Goal: Task Accomplishment & Management: Use online tool/utility

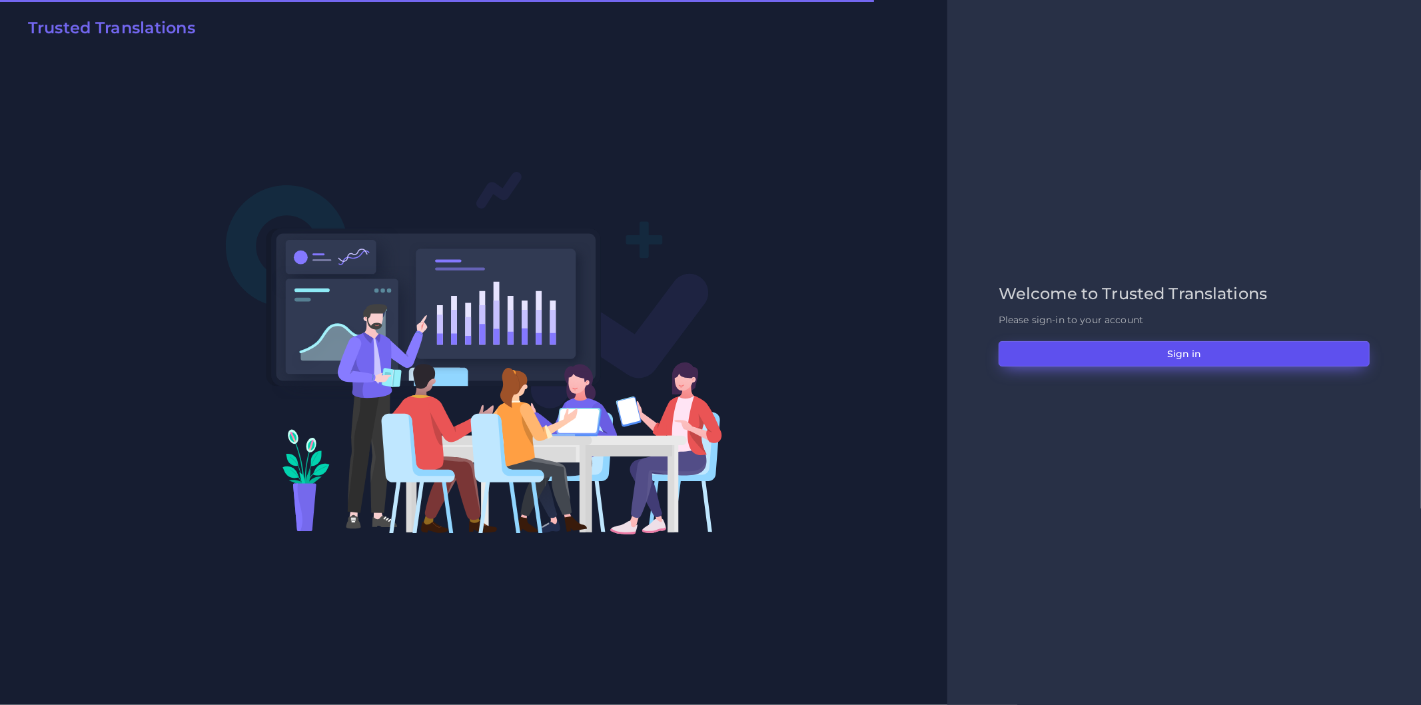
click at [1071, 341] on button "Sign in" at bounding box center [1184, 353] width 371 height 25
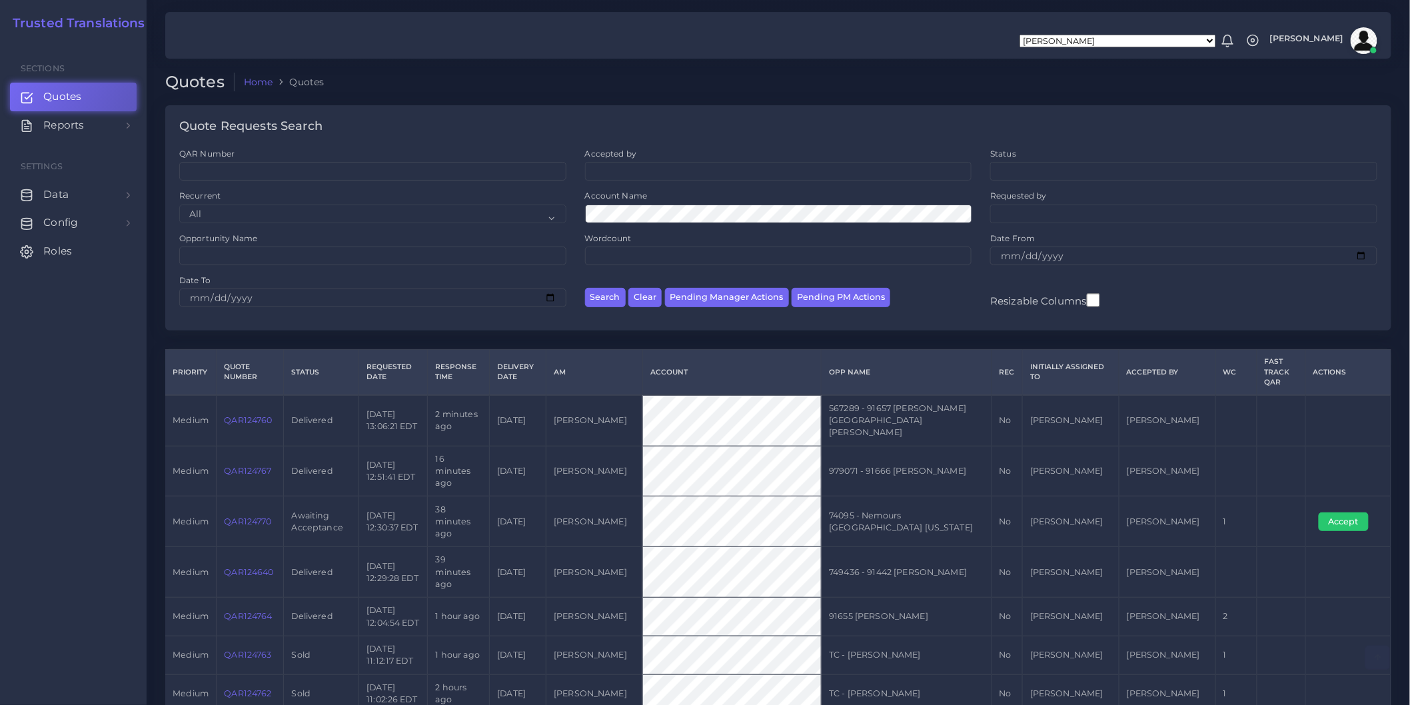
scroll to position [523, 0]
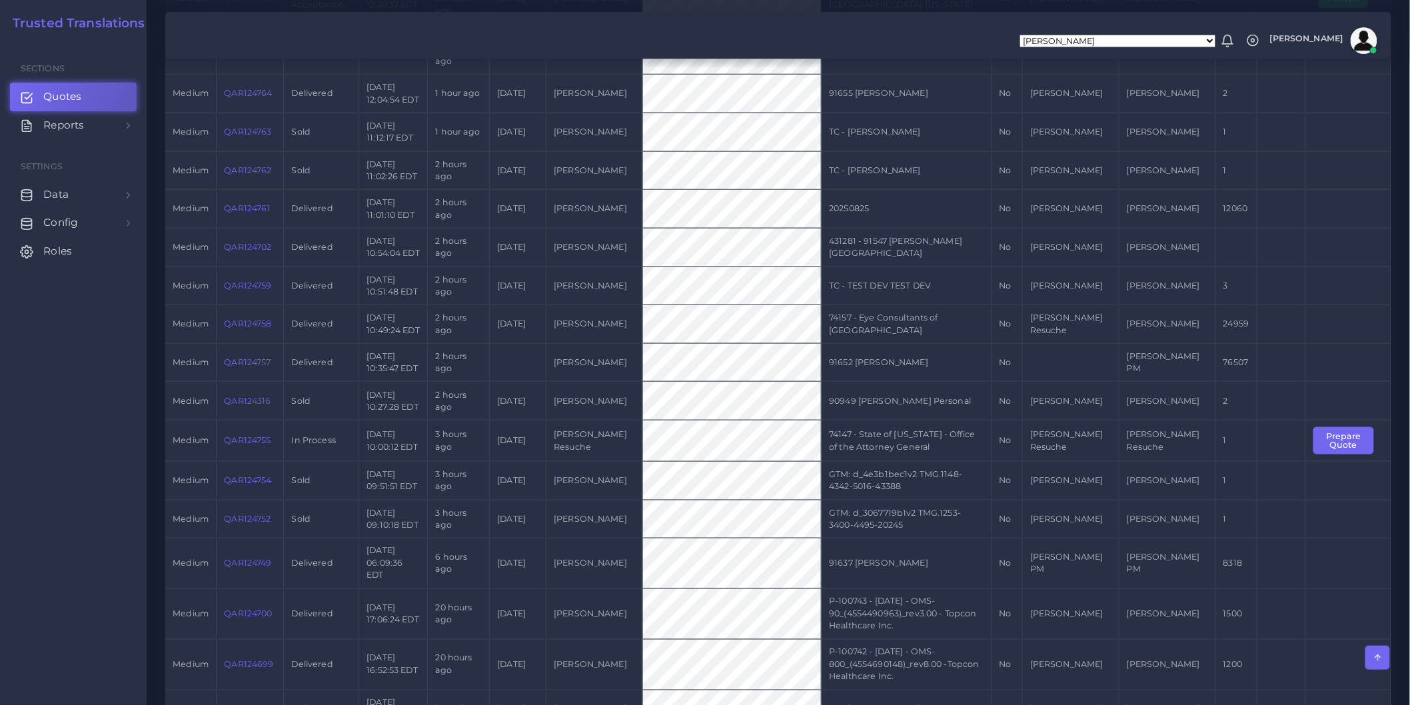
click at [1085, 355] on td at bounding box center [1070, 362] width 97 height 39
click at [898, 351] on td "91652 [PERSON_NAME]" at bounding box center [907, 362] width 170 height 39
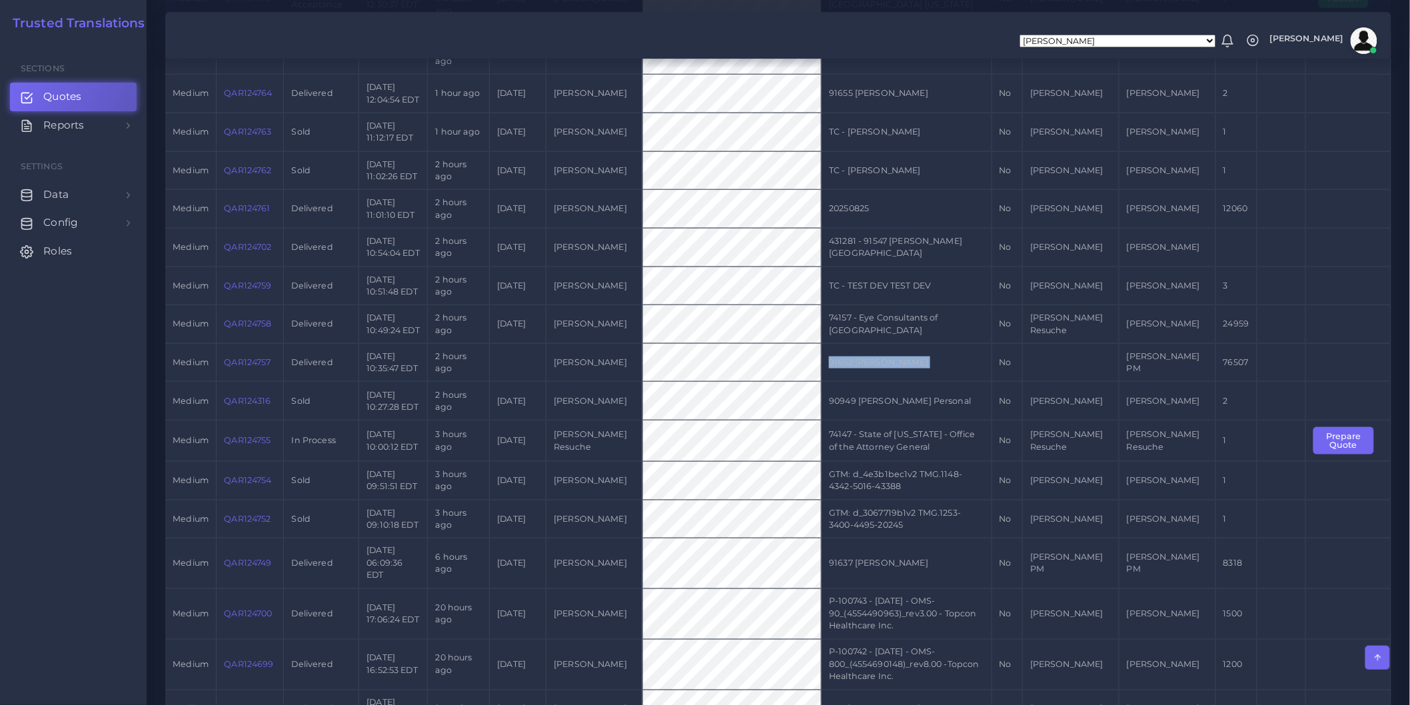
click at [898, 351] on td "91652 Harumi Uyejara" at bounding box center [907, 362] width 170 height 39
click at [255, 345] on td "QAR124757" at bounding box center [250, 362] width 67 height 39
drag, startPoint x: 267, startPoint y: 348, endPoint x: 289, endPoint y: 343, distance: 22.5
click at [267, 357] on link "QAR124757" at bounding box center [247, 362] width 47 height 10
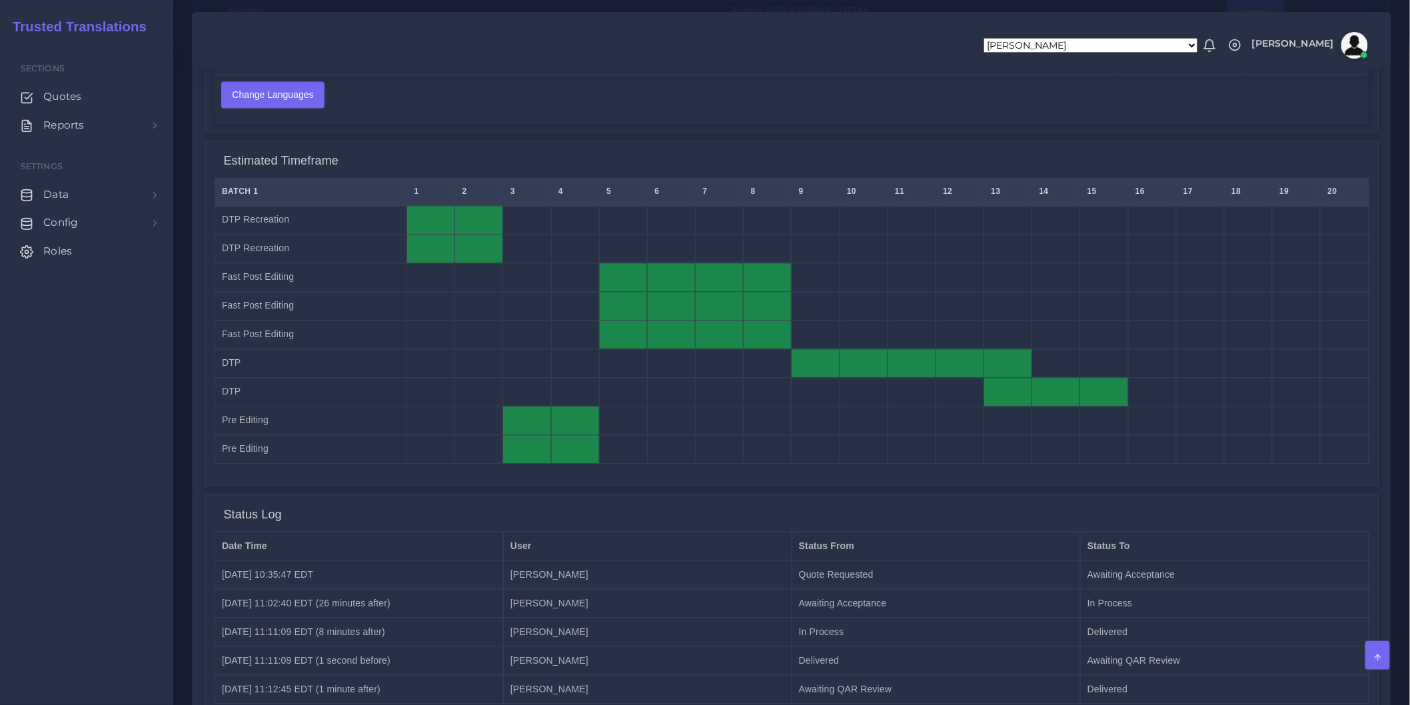
scroll to position [1102, 0]
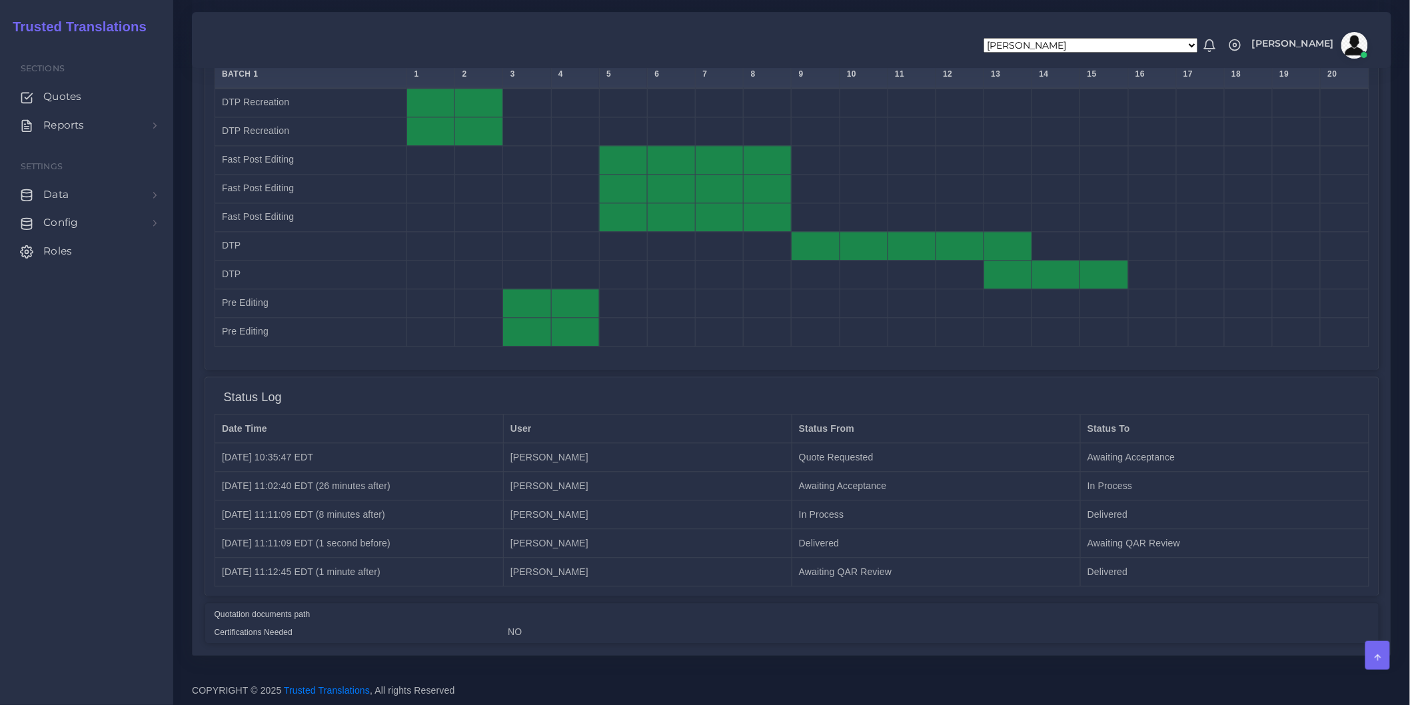
click at [876, 570] on td "Awaiting QAR Review" at bounding box center [936, 572] width 289 height 29
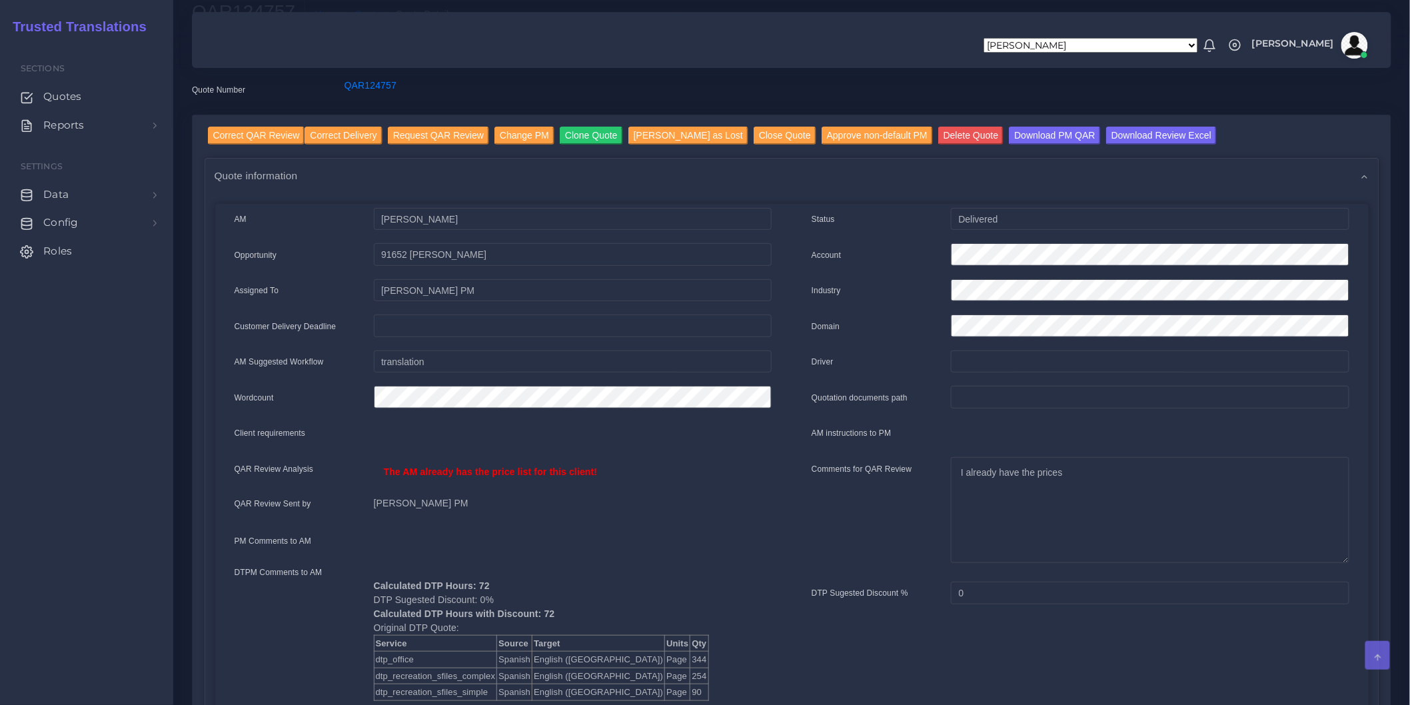
scroll to position [0, 0]
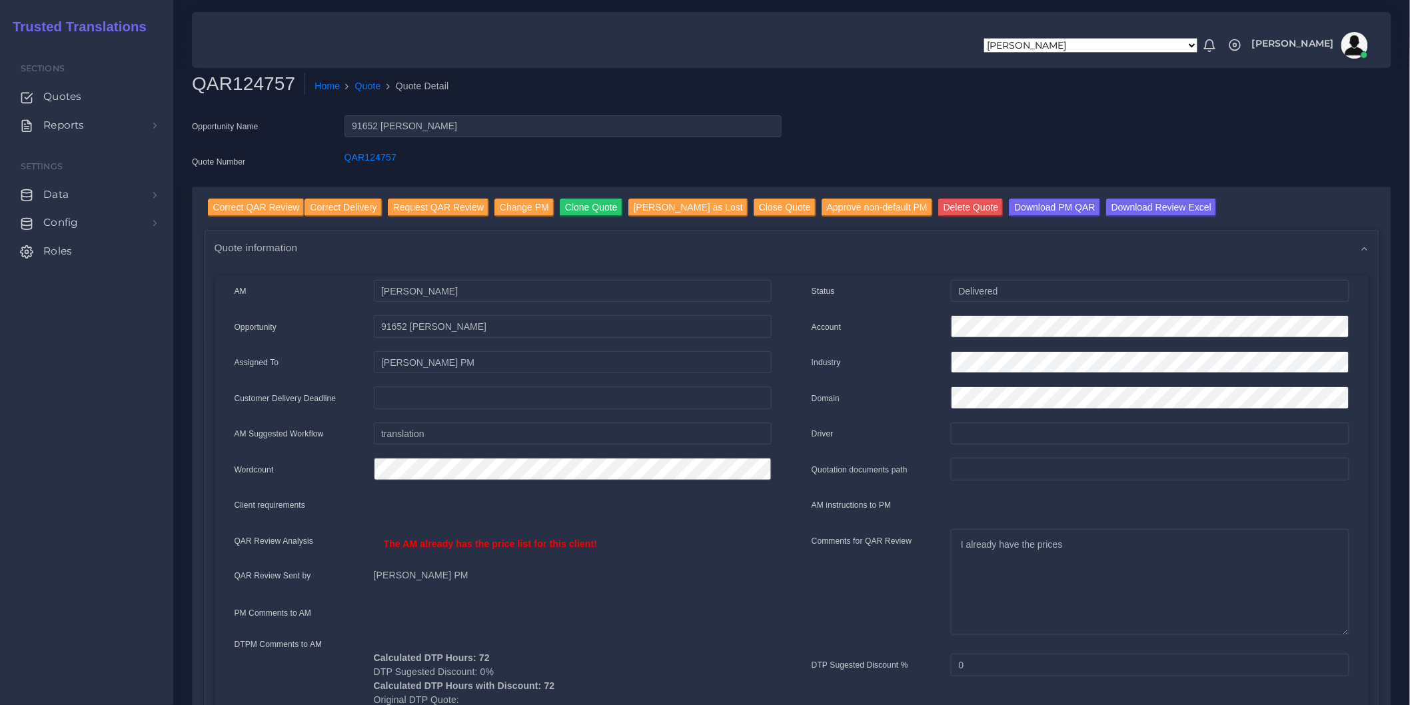
click at [247, 78] on h2 "QAR124757" at bounding box center [248, 84] width 113 height 23
copy h2 "QAR124757"
click at [120, 129] on link "Reports" at bounding box center [86, 125] width 153 height 28
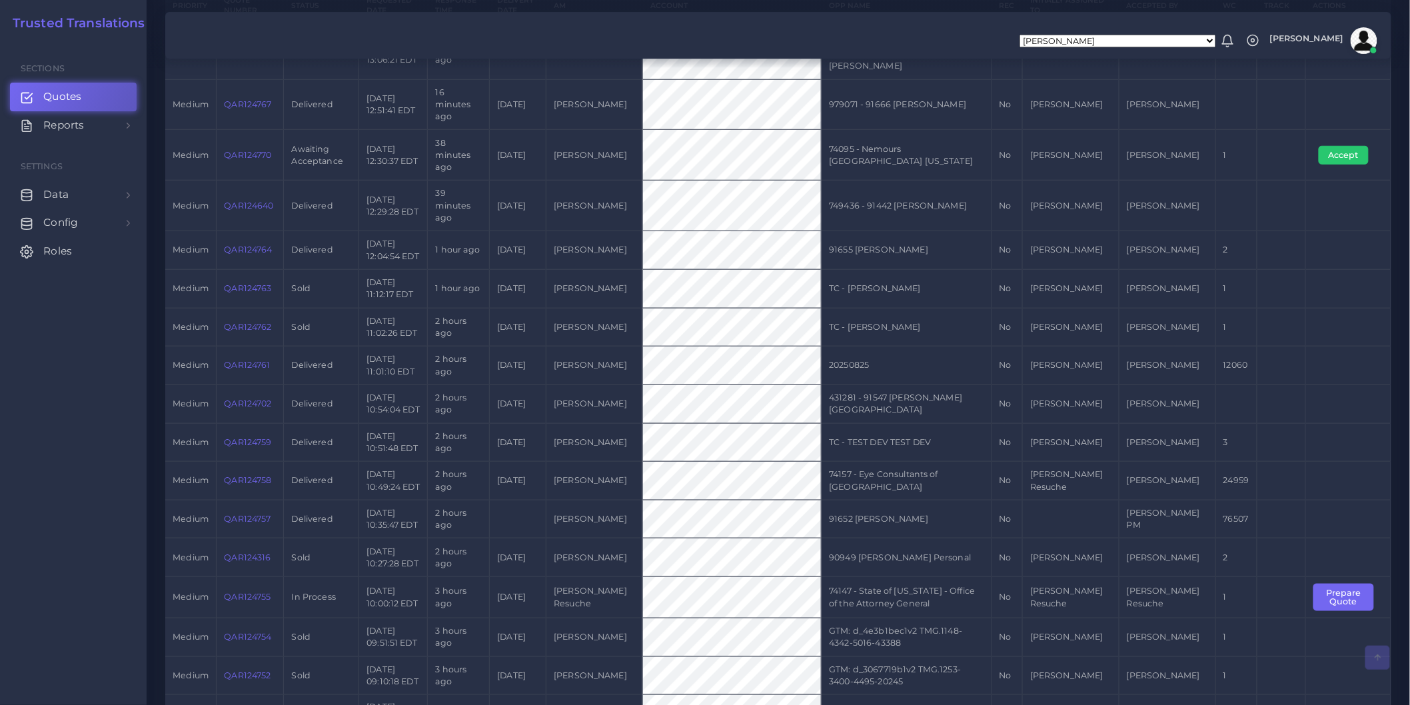
scroll to position [370, 0]
click at [1154, 500] on td "[PERSON_NAME] PM" at bounding box center [1167, 515] width 97 height 39
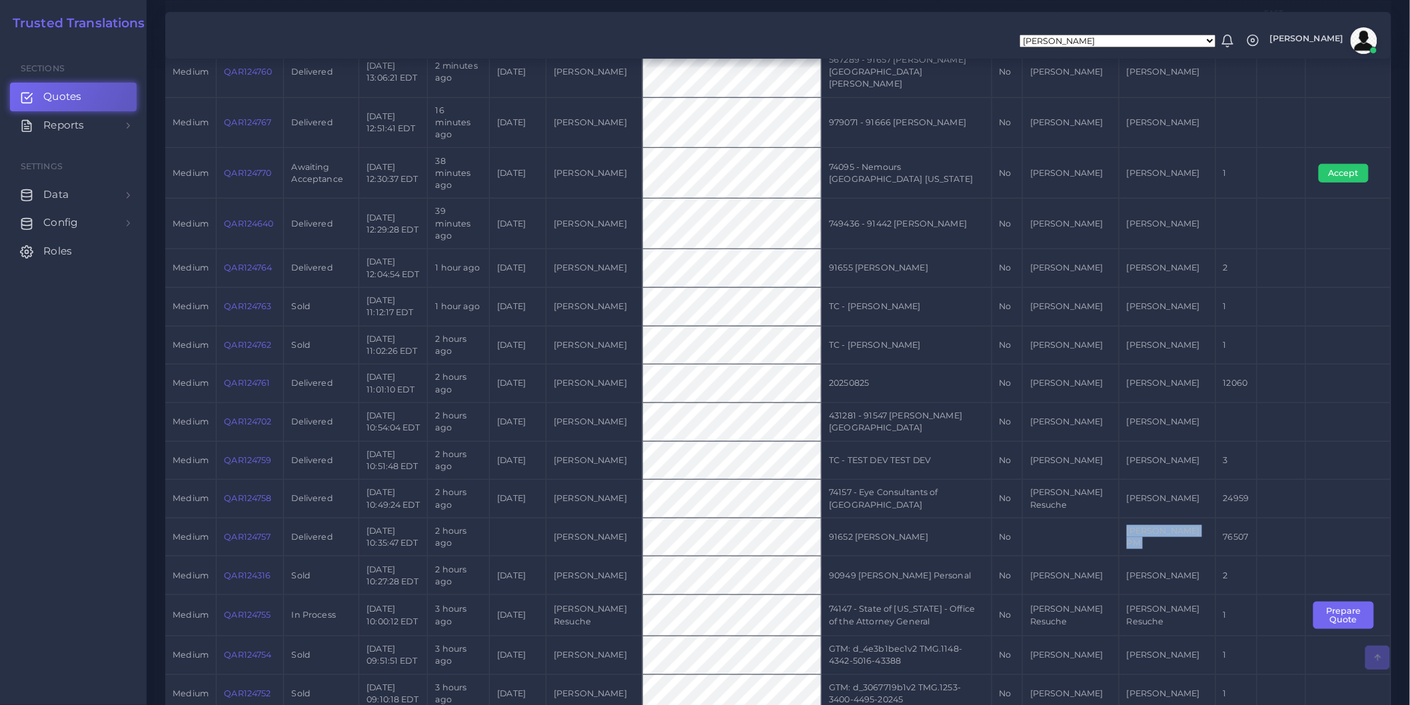
scroll to position [666, 0]
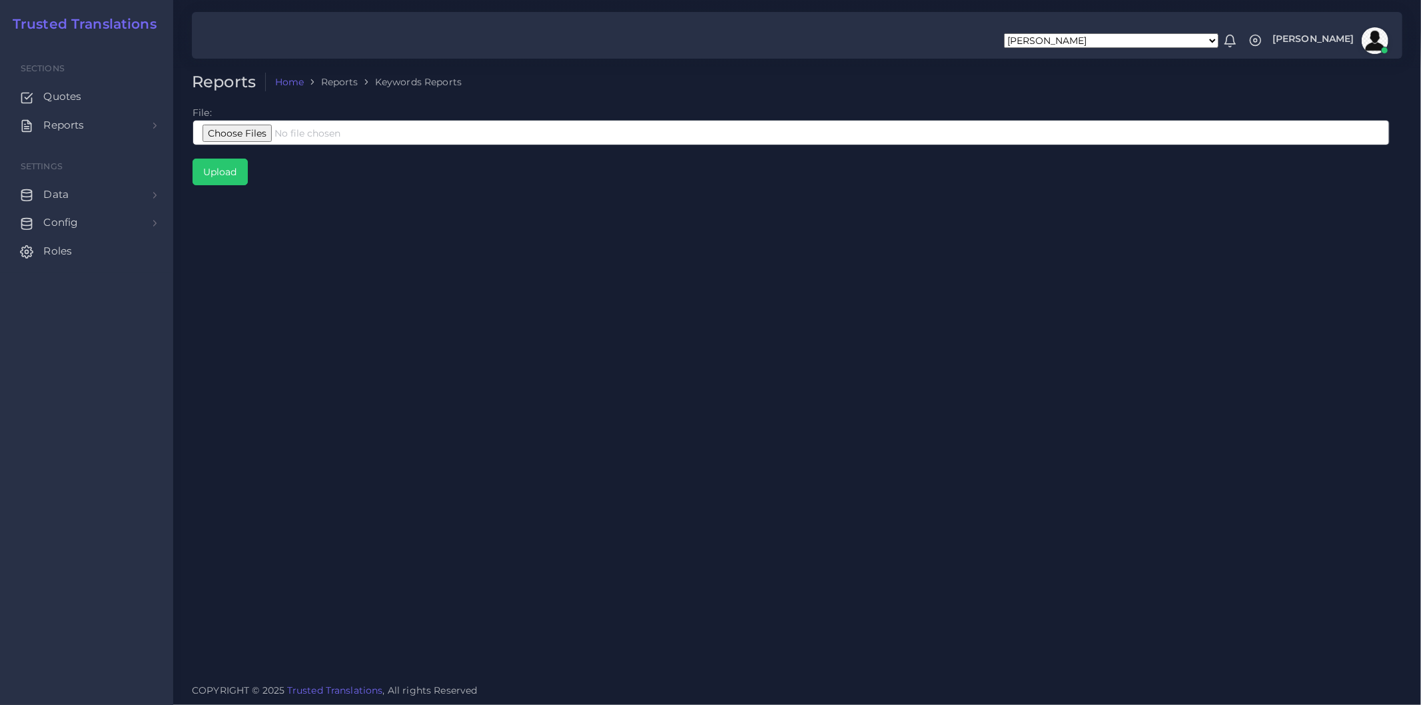
click at [688, 278] on div "Reports Home Reports Keywords Reports File: Upload" at bounding box center [797, 337] width 1248 height 674
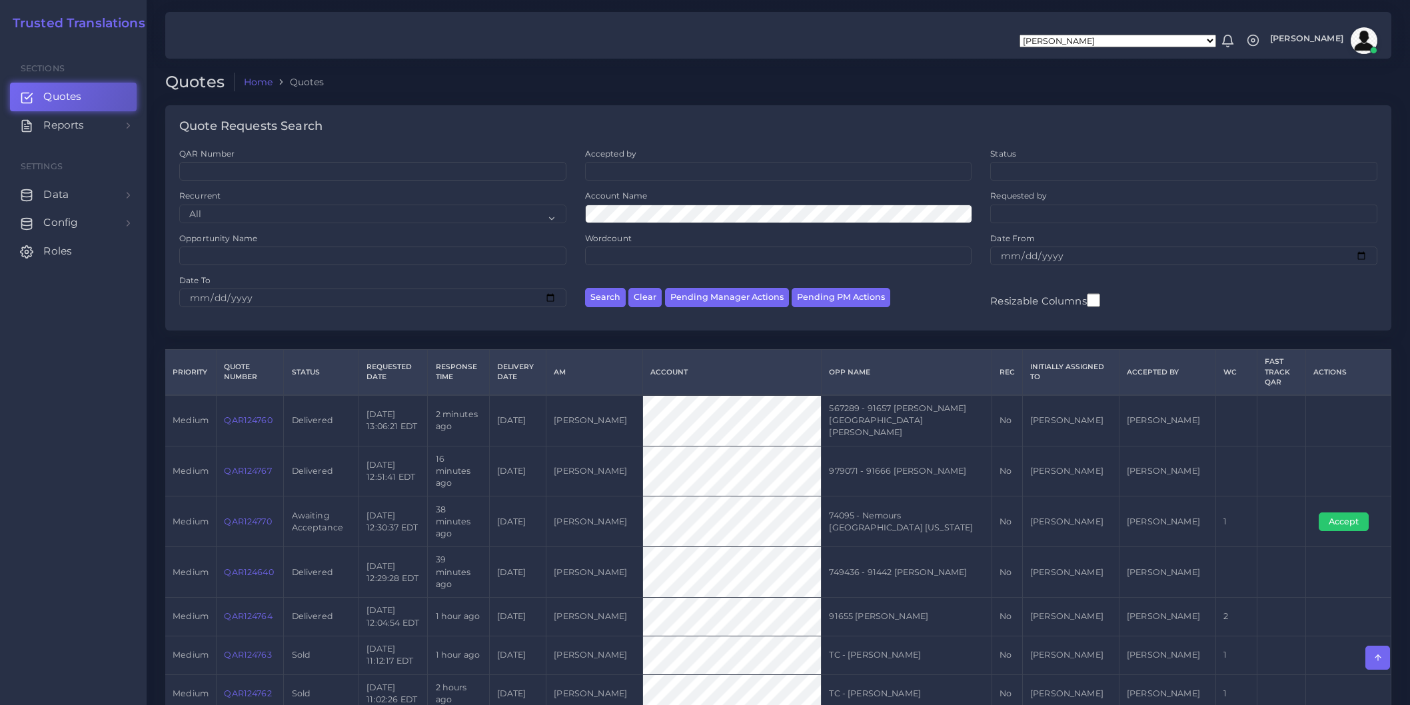
scroll to position [666, 0]
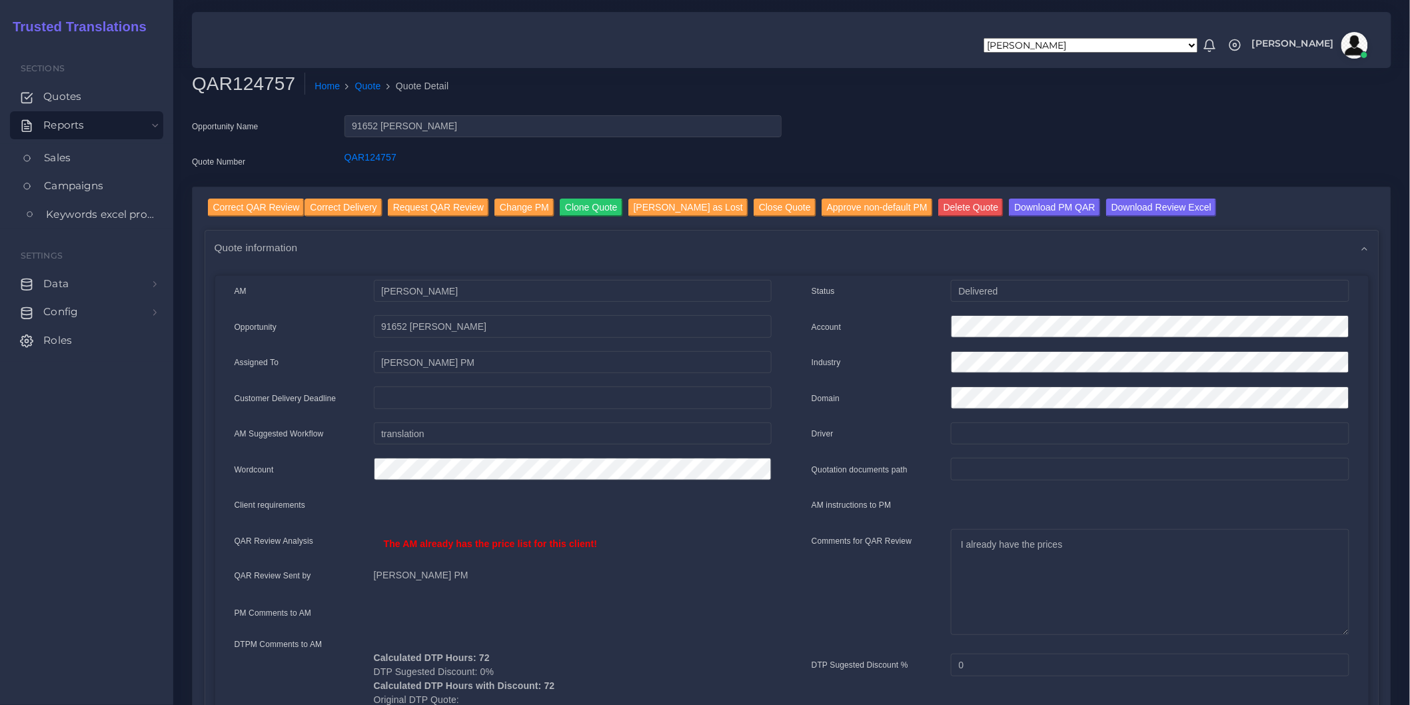
click at [72, 228] on link "Keywords excel processor" at bounding box center [86, 215] width 153 height 28
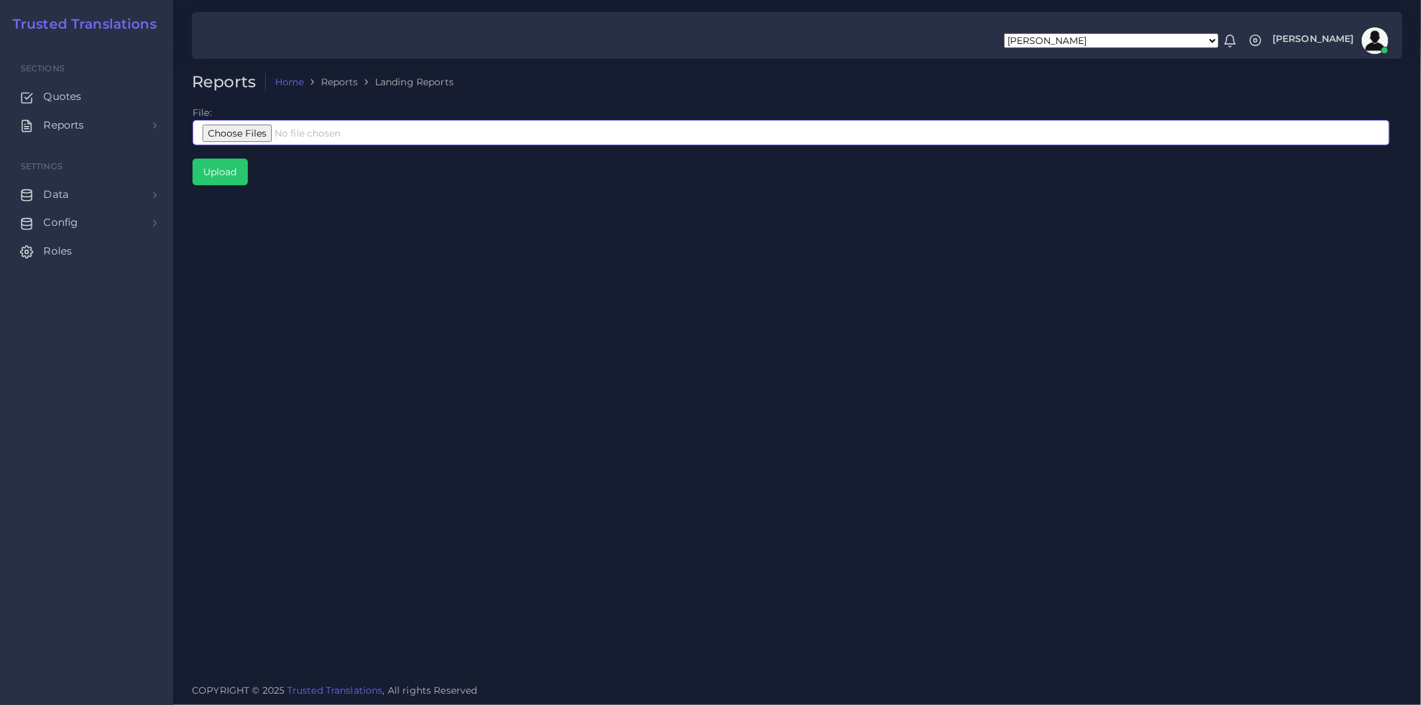
click at [295, 135] on input "file" at bounding box center [791, 132] width 1197 height 25
click at [309, 136] on input "file" at bounding box center [791, 132] width 1197 height 25
type input "C:\fakepath\Landing_TT_2025_Chat.xlsx"
click at [221, 180] on input "Upload" at bounding box center [220, 171] width 54 height 25
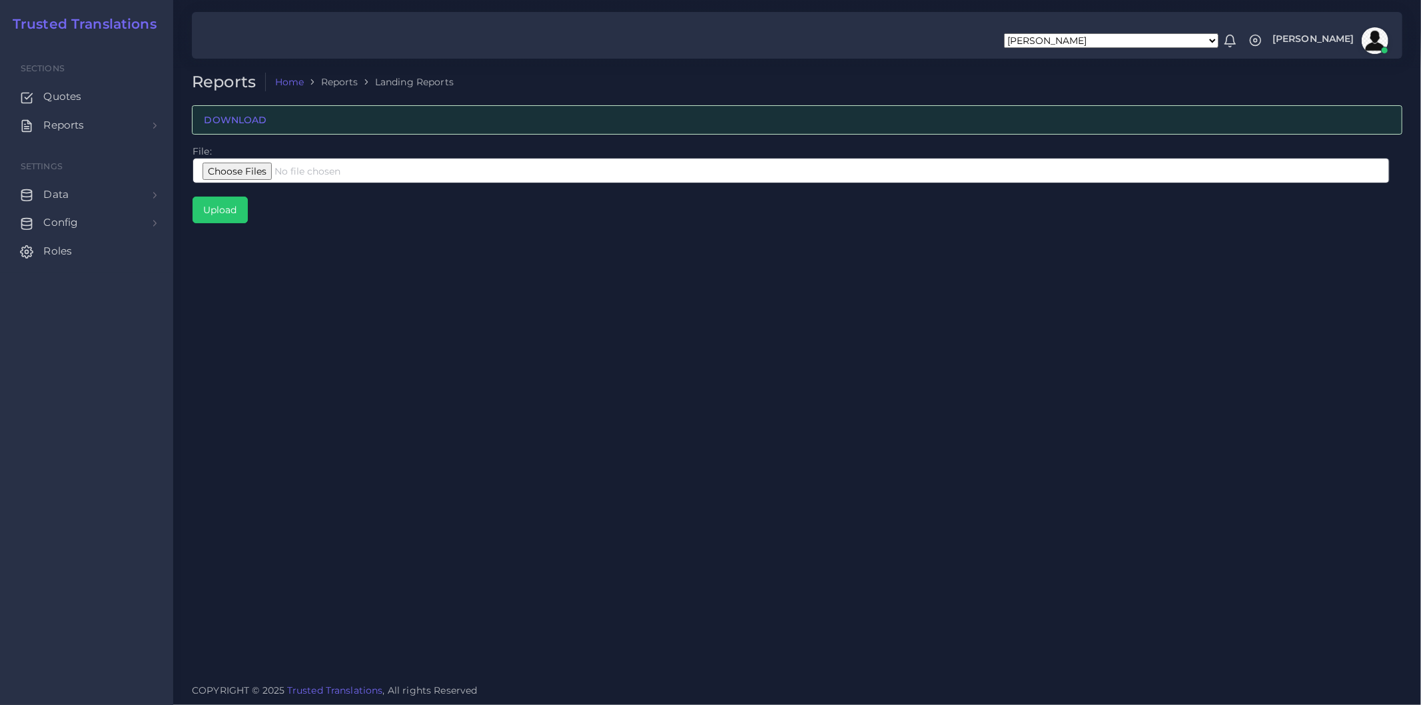
click at [564, 341] on div "Reports Home Reports Landing Reports DOWNLOAD File: Upload" at bounding box center [797, 337] width 1248 height 674
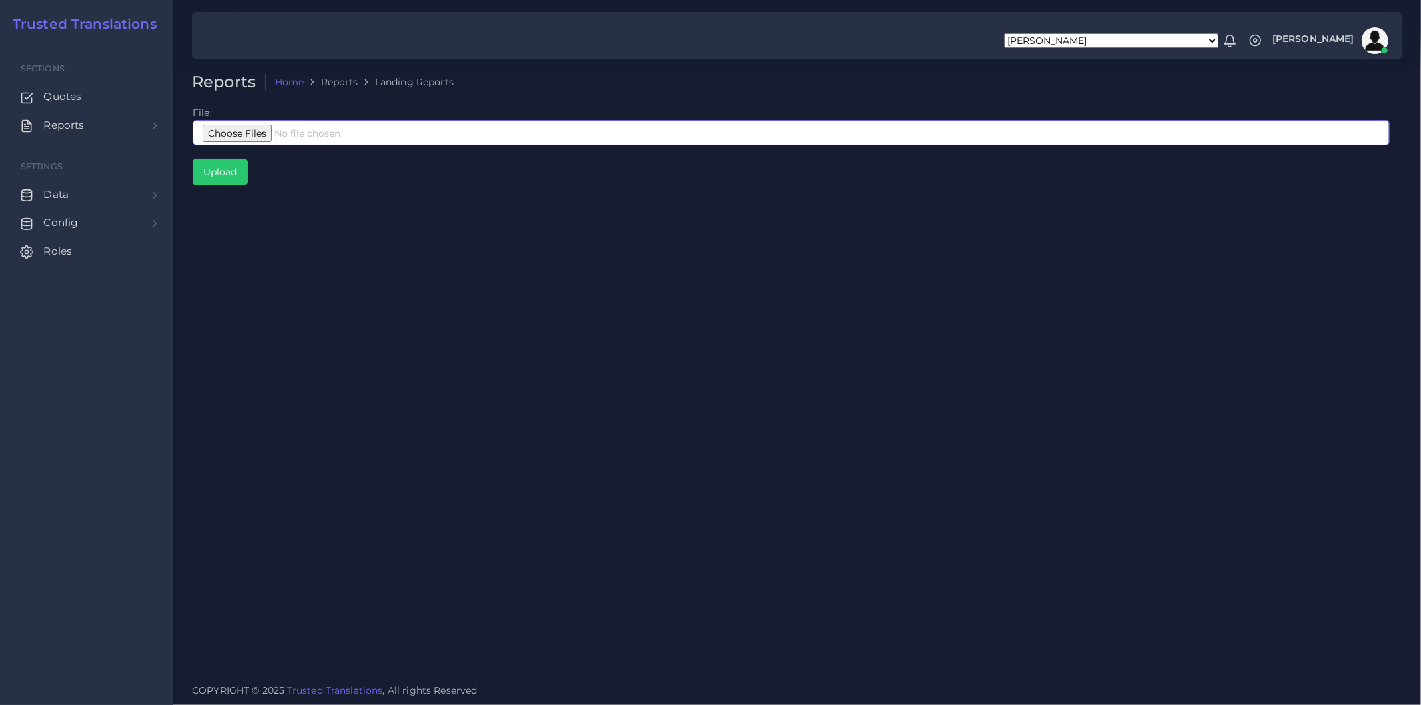
click at [323, 136] on input "file" at bounding box center [791, 132] width 1197 height 25
type input "C:\fakepath\Landing_TT_2025_Chat.xlsx"
click at [219, 172] on input "Upload" at bounding box center [220, 171] width 54 height 25
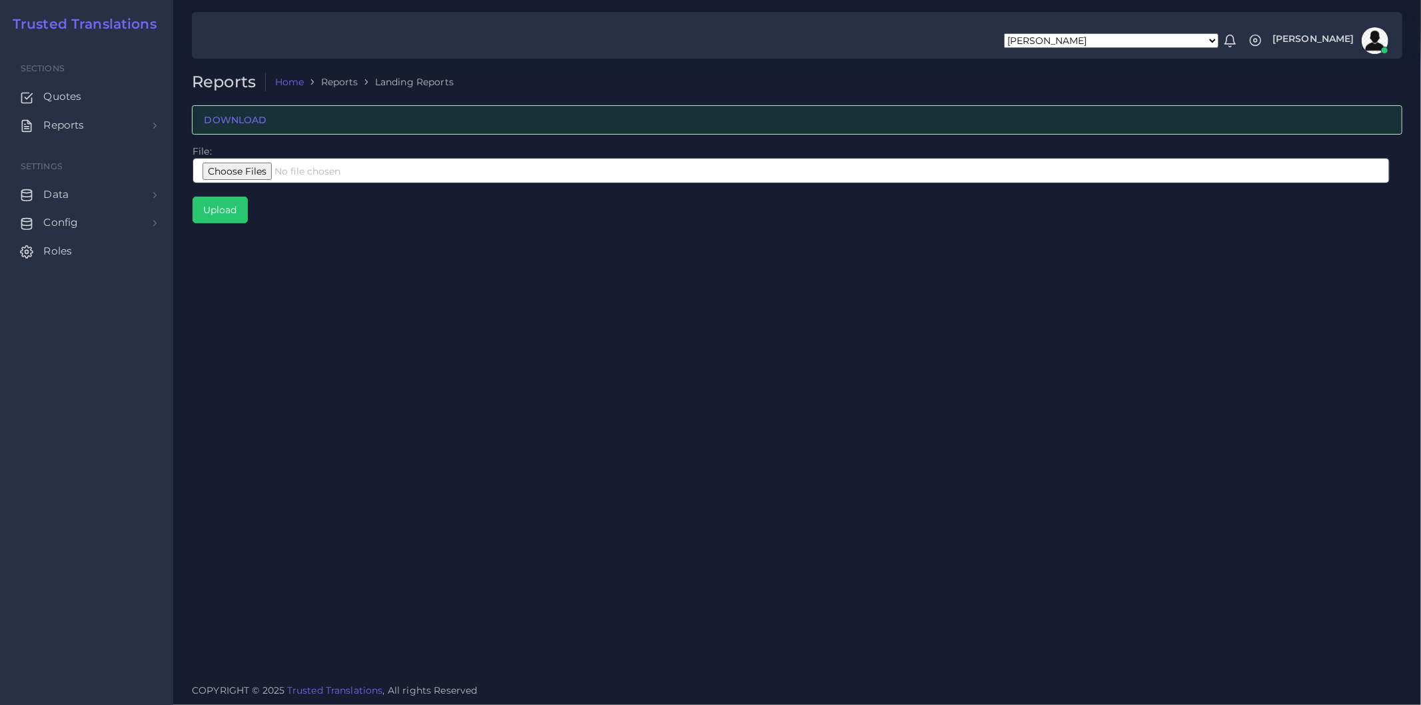
drag, startPoint x: 1096, startPoint y: 358, endPoint x: 857, endPoint y: 382, distance: 240.4
click at [857, 382] on div "Reports Home Reports Landing Reports DOWNLOAD File: Upload" at bounding box center [797, 337] width 1248 height 674
click at [898, 377] on div "Reports Home Reports Landing Reports DOWNLOAD File: Upload" at bounding box center [797, 337] width 1248 height 674
click at [880, 396] on div "Reports Home Reports Landing Reports DOWNLOAD File: Upload" at bounding box center [797, 337] width 1248 height 674
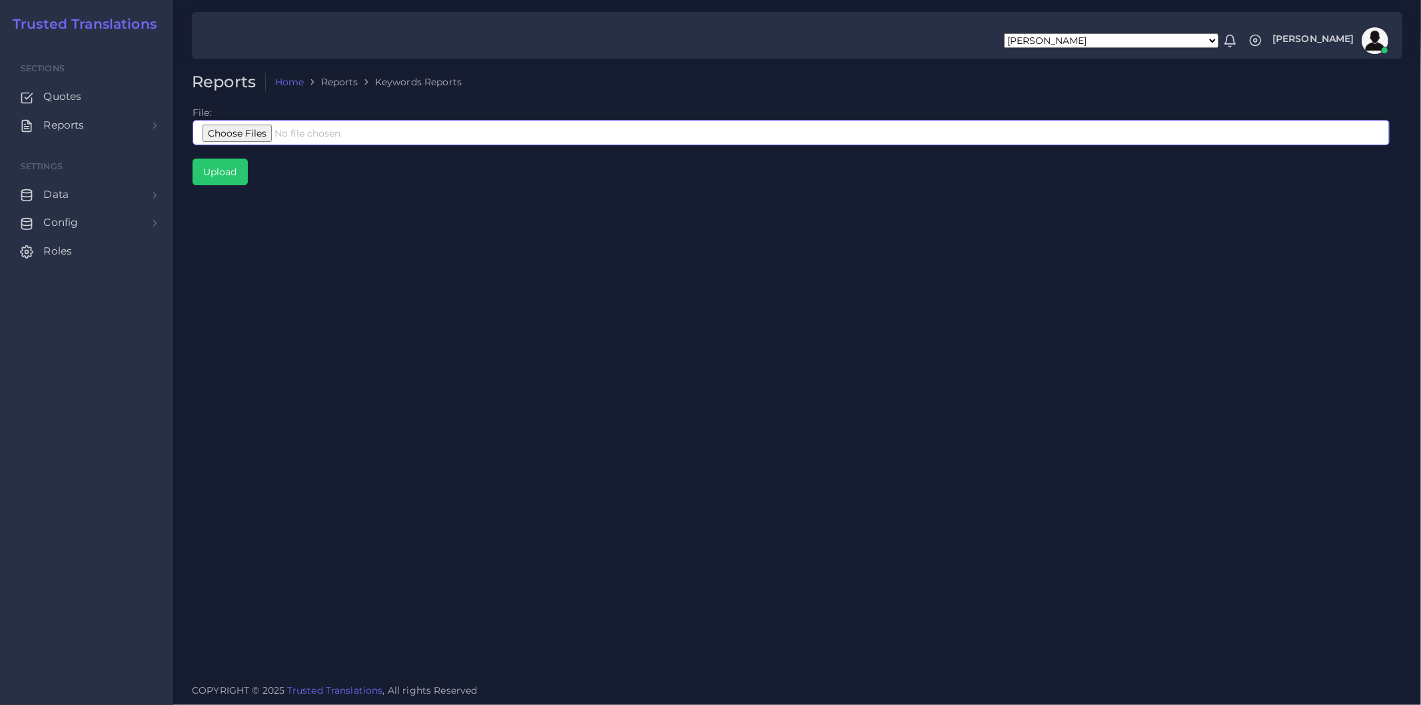
click at [464, 131] on input "file" at bounding box center [791, 132] width 1197 height 25
type input "C:\fakepath\Landing_TT_2025_Chat.xlsx"
click at [239, 171] on input "Upload" at bounding box center [220, 171] width 54 height 25
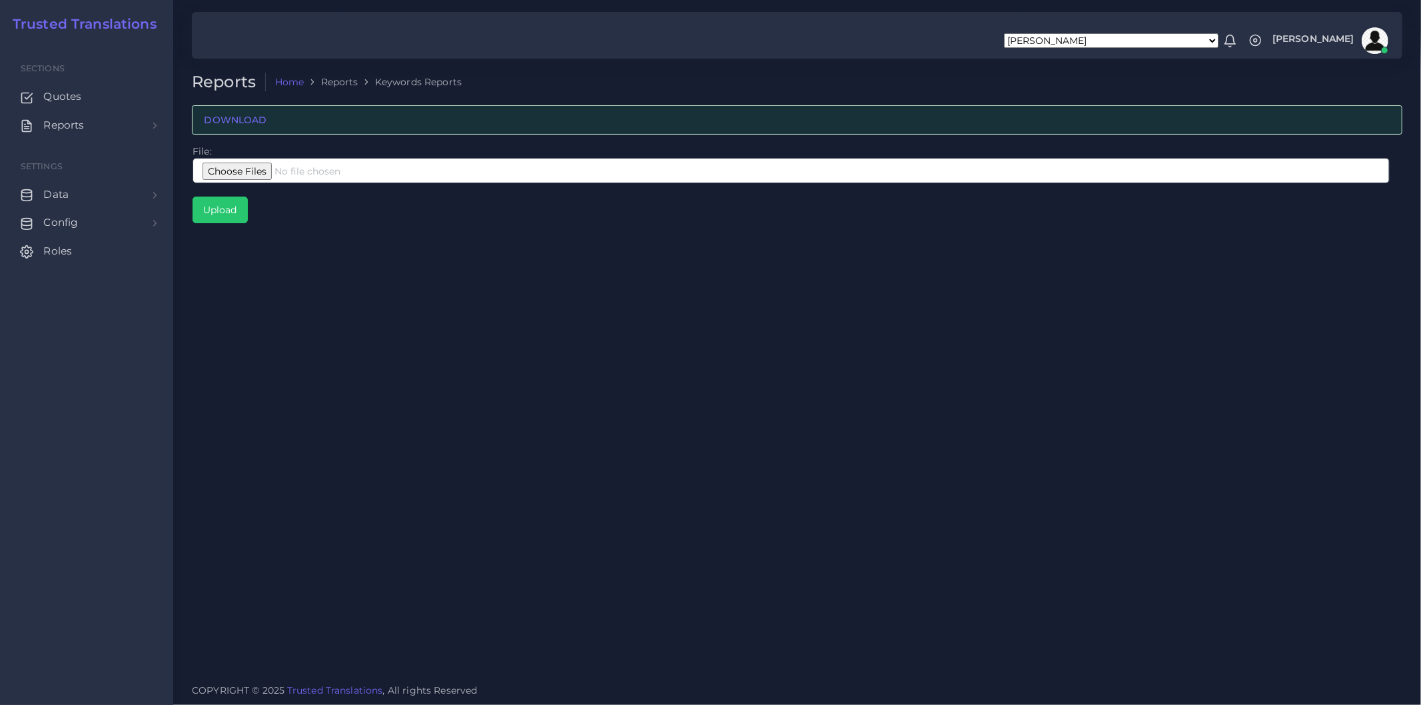
click at [626, 372] on div "Reports Home Reports Keywords Reports DOWNLOAD File: Upload" at bounding box center [797, 337] width 1248 height 674
click at [249, 165] on input "file" at bounding box center [791, 170] width 1197 height 25
type input "C:\fakepath\Landing_TT_2025_Chat.xlsx"
click at [234, 210] on input "Upload" at bounding box center [220, 209] width 54 height 25
click at [317, 176] on input "file" at bounding box center [791, 170] width 1197 height 25
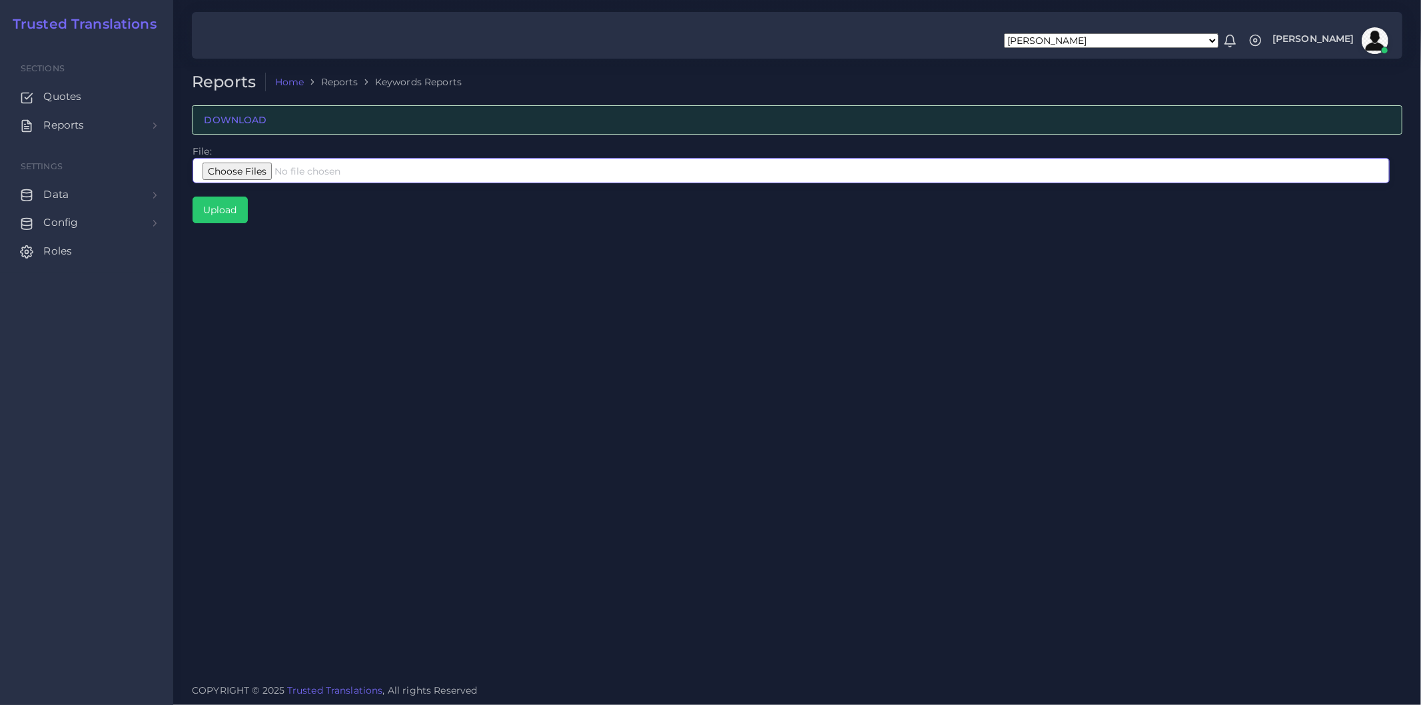
type input "C:\fakepath\Landing_TT_2025_Chat.xlsx"
click at [238, 221] on input "Upload" at bounding box center [220, 209] width 54 height 25
click at [253, 178] on input "file" at bounding box center [791, 170] width 1197 height 25
type input "C:\fakepath\Landing_TT_2025_Chat.xlsx"
click at [235, 211] on input "Upload" at bounding box center [220, 209] width 54 height 25
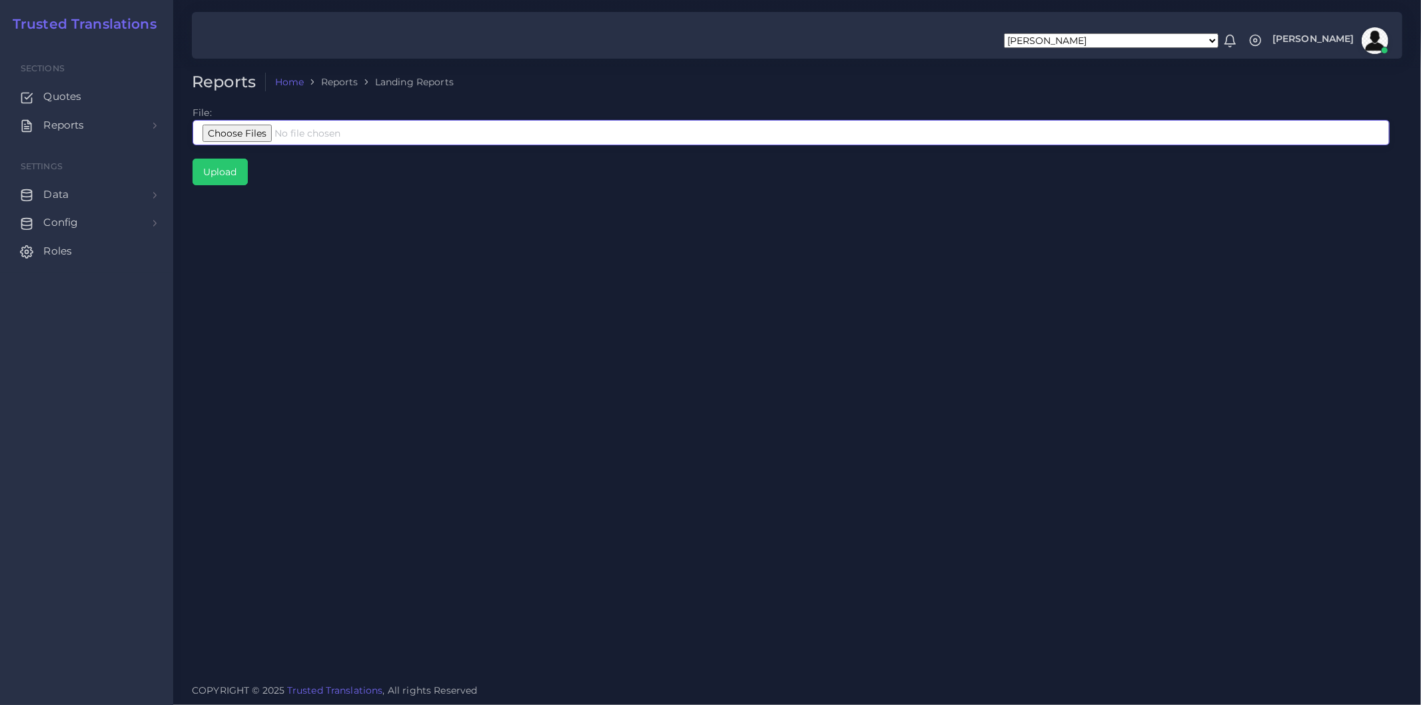
click at [362, 133] on input "file" at bounding box center [791, 132] width 1197 height 25
type input "C:\fakepath\Landing_TT_2025_Chat.xlsx"
click at [237, 173] on input "Upload" at bounding box center [220, 171] width 54 height 25
